Goal: Task Accomplishment & Management: Use online tool/utility

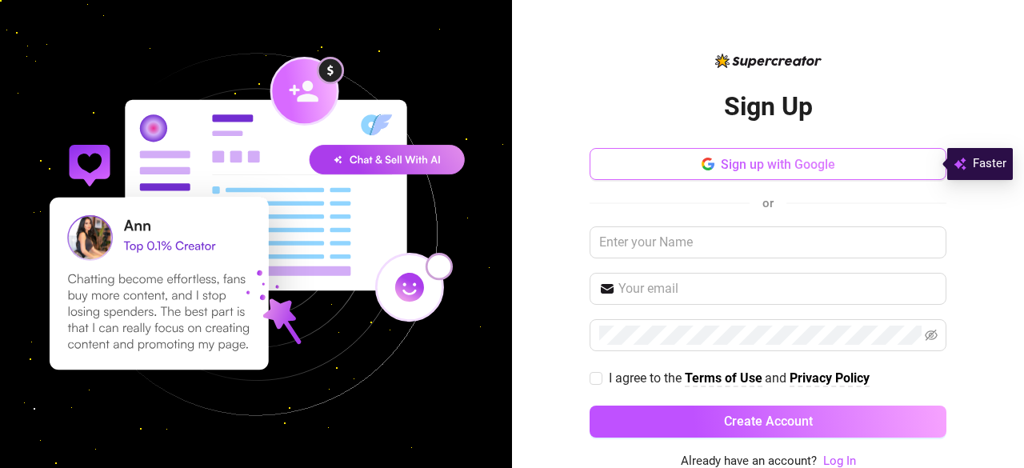
click at [721, 162] on span "Sign up with Google" at bounding box center [778, 164] width 114 height 15
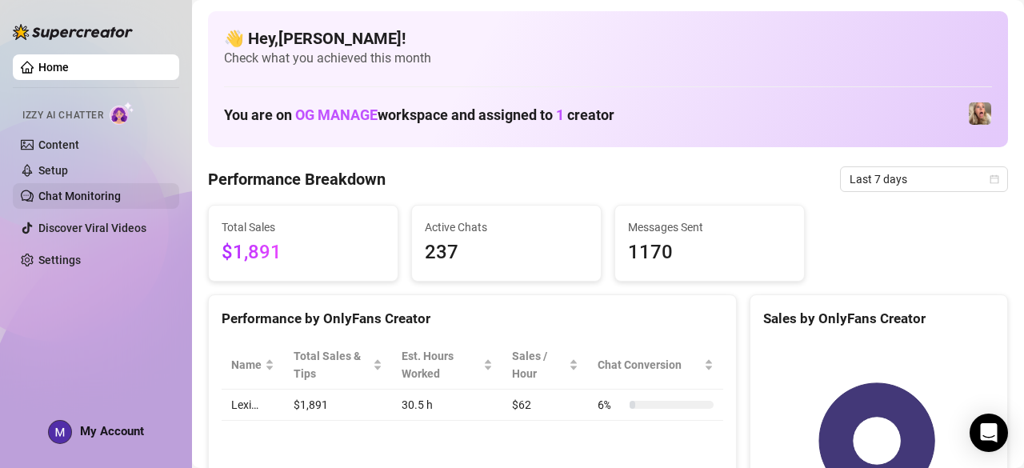
click at [99, 194] on link "Chat Monitoring" at bounding box center [79, 196] width 82 height 13
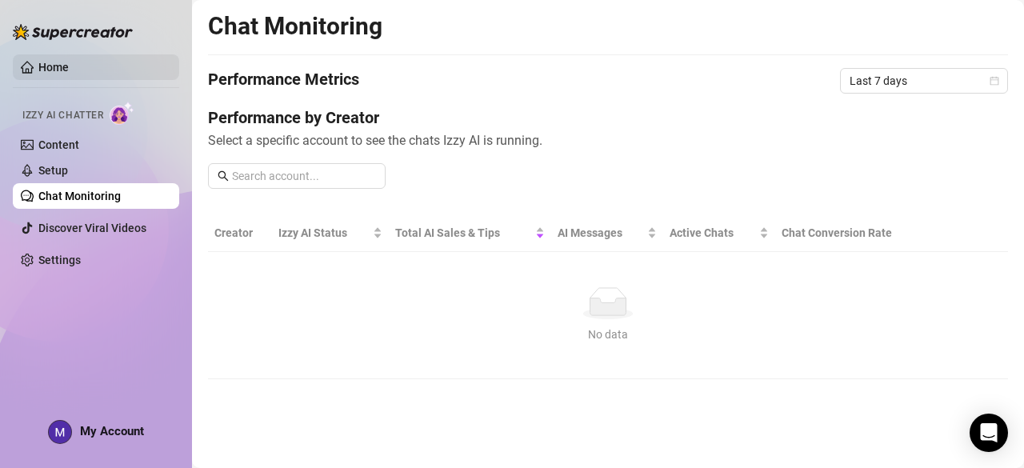
click at [62, 65] on link "Home" at bounding box center [53, 67] width 30 height 13
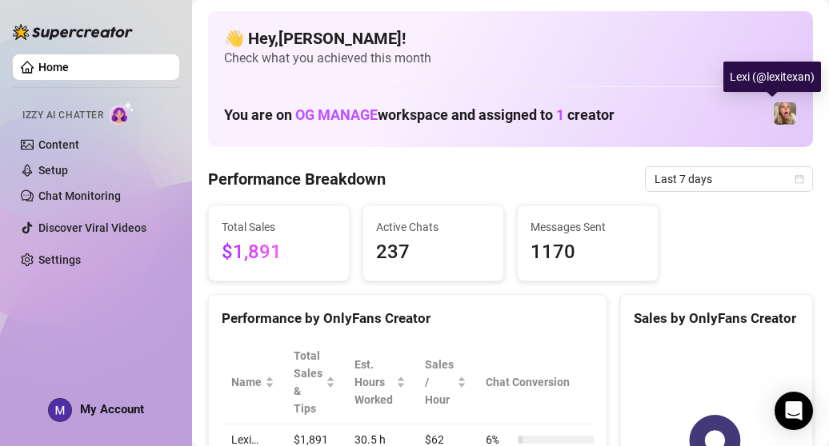
click at [781, 113] on img at bounding box center [784, 113] width 22 height 22
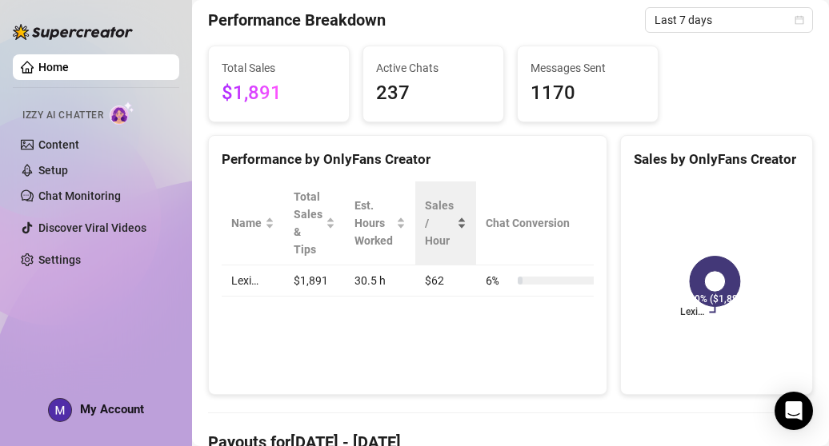
scroll to position [124, 0]
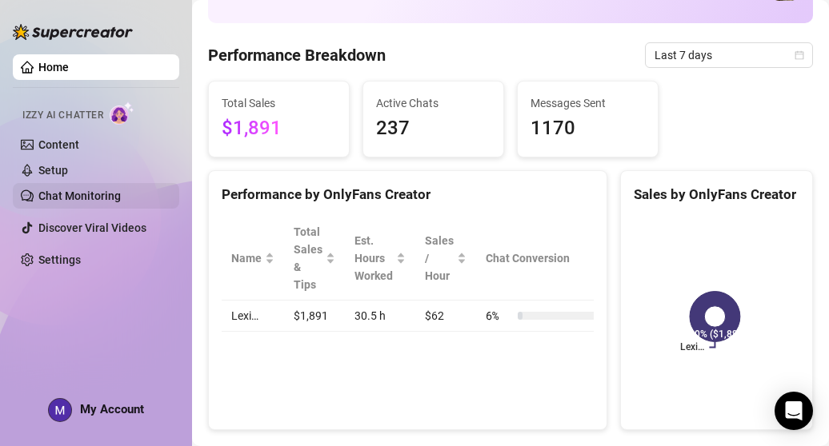
click at [68, 202] on link "Chat Monitoring" at bounding box center [79, 196] width 82 height 13
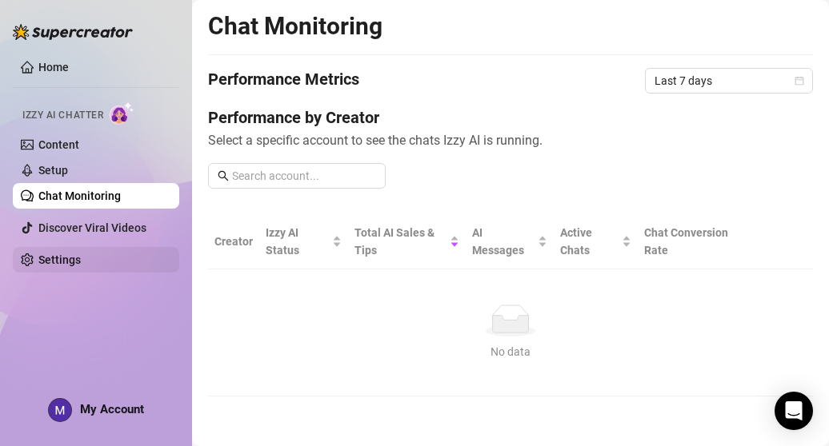
click at [67, 255] on link "Settings" at bounding box center [59, 260] width 42 height 13
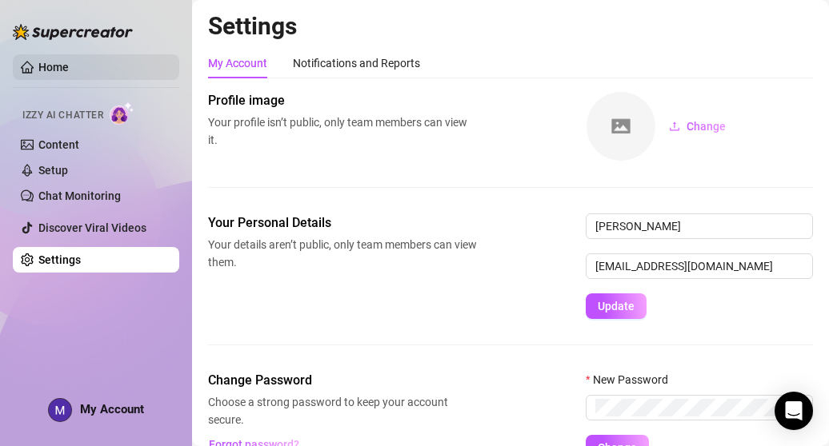
click at [39, 65] on link "Home" at bounding box center [53, 67] width 30 height 13
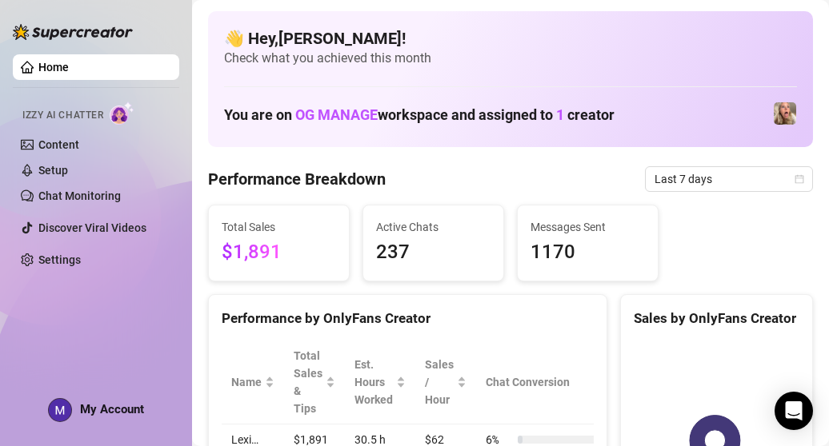
click at [127, 113] on img at bounding box center [122, 113] width 25 height 23
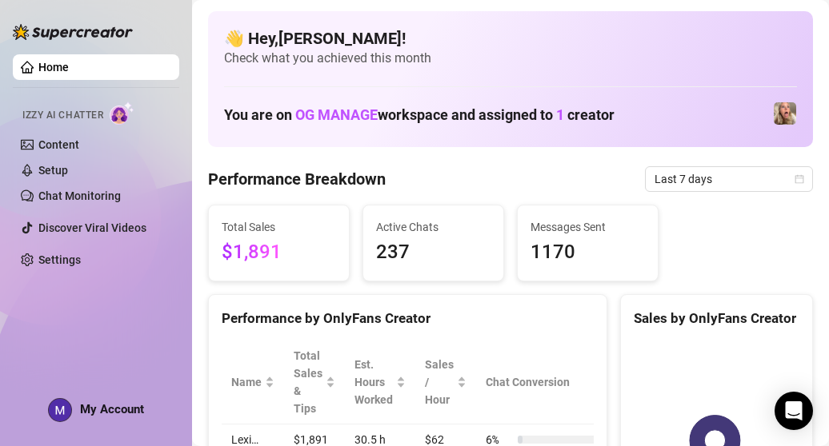
drag, startPoint x: 127, startPoint y: 113, endPoint x: 351, endPoint y: 104, distance: 224.1
click at [351, 104] on div "Home Izzy AI Chatter Content Setup Chat Monitoring Discover Viral Videos Settin…" at bounding box center [414, 223] width 829 height 446
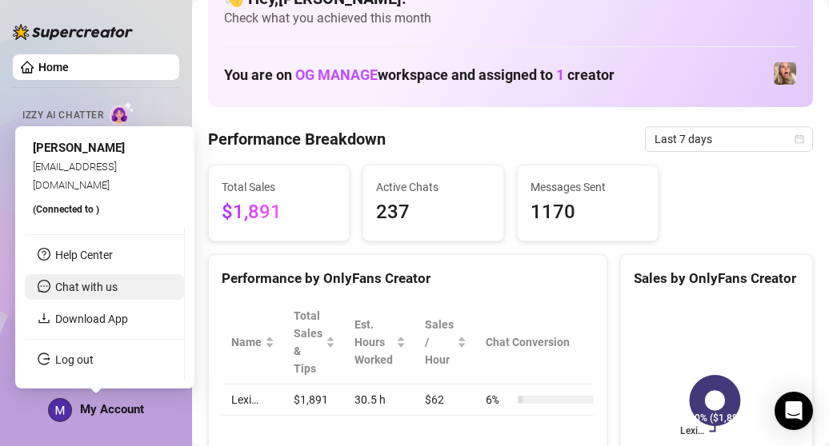
click at [110, 287] on span "Chat with us" at bounding box center [86, 287] width 62 height 13
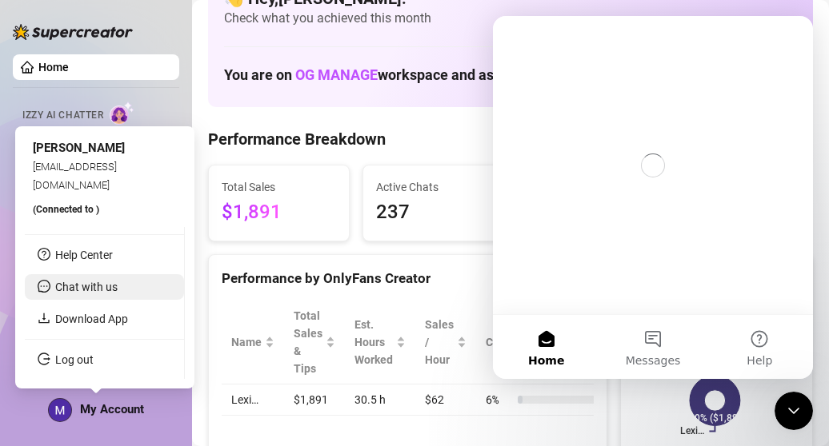
scroll to position [0, 0]
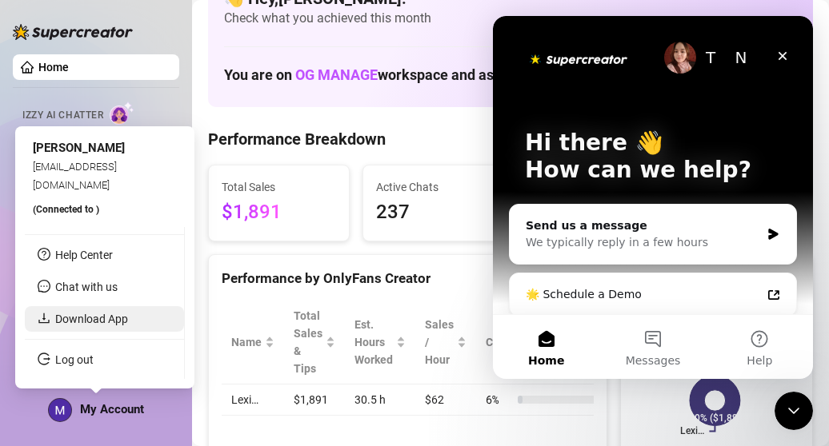
click at [97, 316] on link "Download App" at bounding box center [91, 319] width 73 height 13
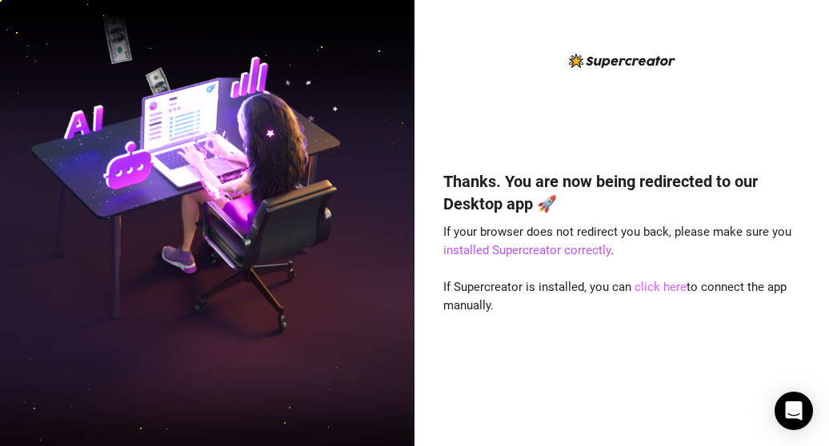
click at [648, 286] on link "click here" at bounding box center [660, 287] width 52 height 14
click at [667, 286] on link "click here" at bounding box center [660, 287] width 52 height 14
click at [666, 288] on link "click here" at bounding box center [660, 287] width 52 height 14
click at [654, 281] on link "click here" at bounding box center [660, 287] width 52 height 14
click at [648, 281] on link "click here" at bounding box center [660, 287] width 52 height 14
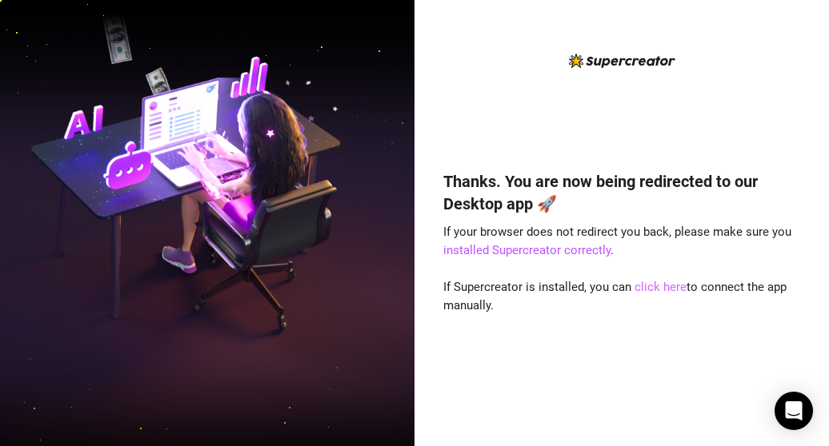
click at [648, 281] on link "click here" at bounding box center [660, 287] width 52 height 14
click at [669, 283] on link "click here" at bounding box center [660, 287] width 52 height 14
click at [669, 284] on link "click here" at bounding box center [660, 287] width 52 height 14
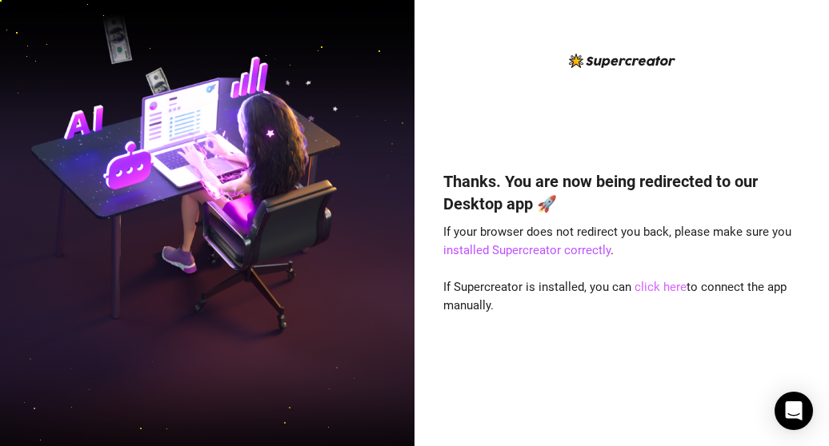
drag, startPoint x: 669, startPoint y: 284, endPoint x: 657, endPoint y: 286, distance: 12.9
click at [657, 286] on link "click here" at bounding box center [660, 287] width 52 height 14
